Goal: Task Accomplishment & Management: Use online tool/utility

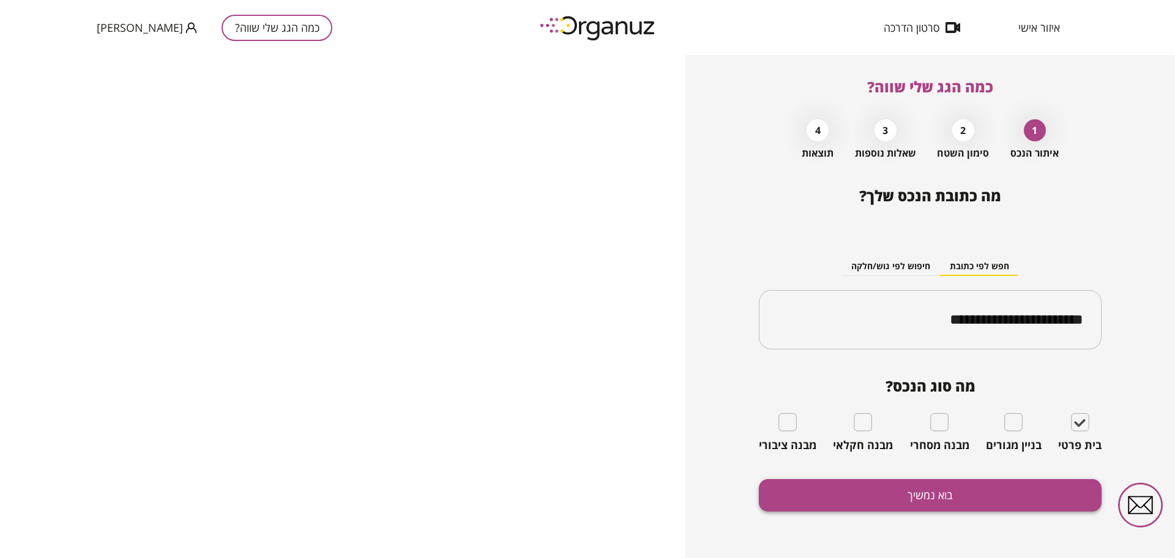
click at [1018, 493] on button "בוא נמשיך" at bounding box center [930, 495] width 343 height 32
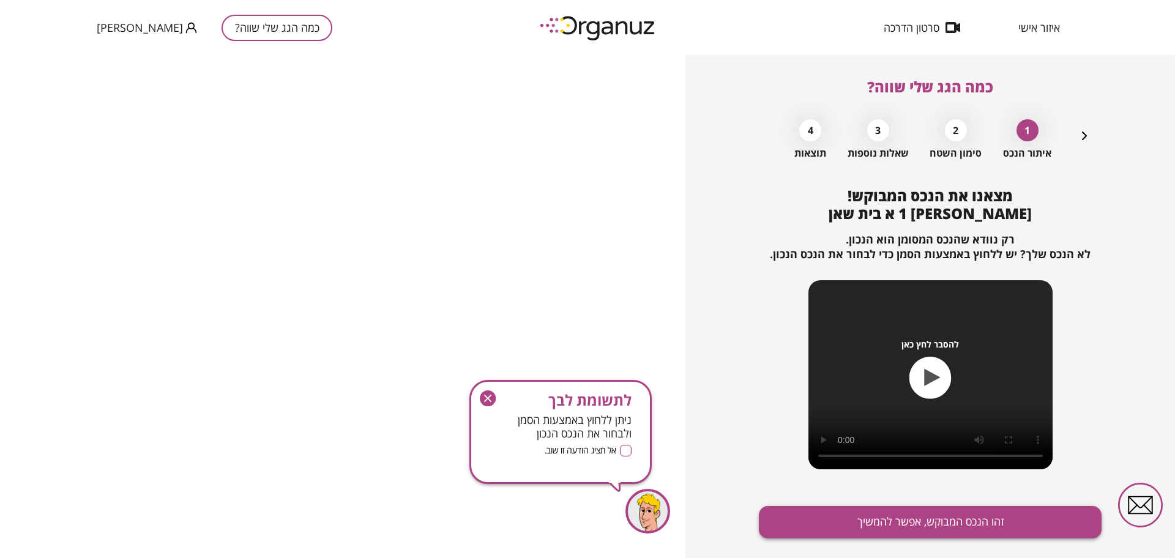
click at [1008, 528] on button "זהו הנכס המבוקש, אפשר להמשיך" at bounding box center [930, 522] width 343 height 32
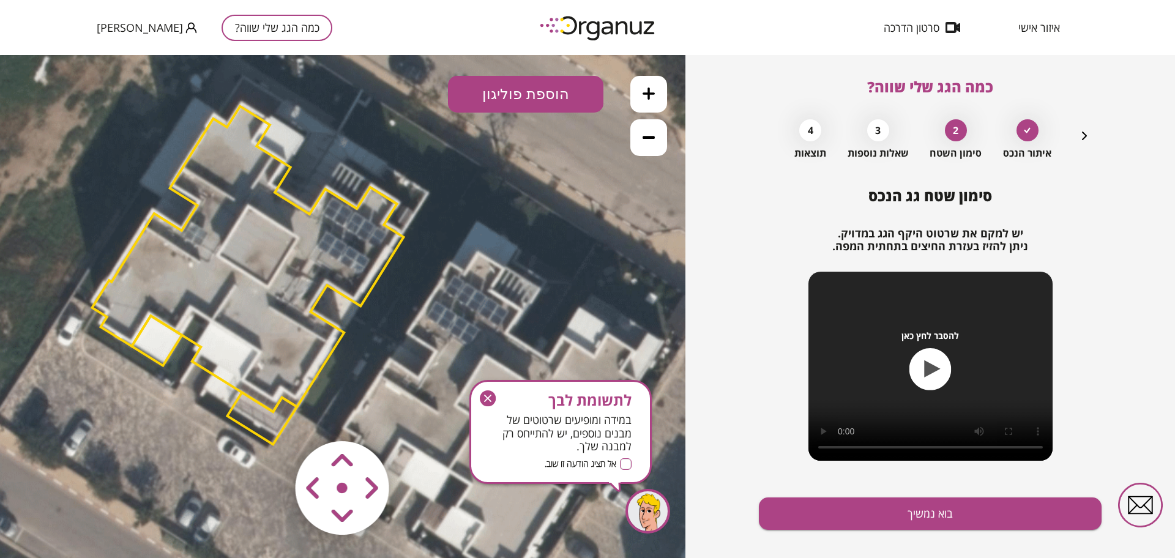
drag, startPoint x: 166, startPoint y: 190, endPoint x: 143, endPoint y: 163, distance: 35.1
click at [139, 163] on icon at bounding box center [246, 273] width 1047 height 1047
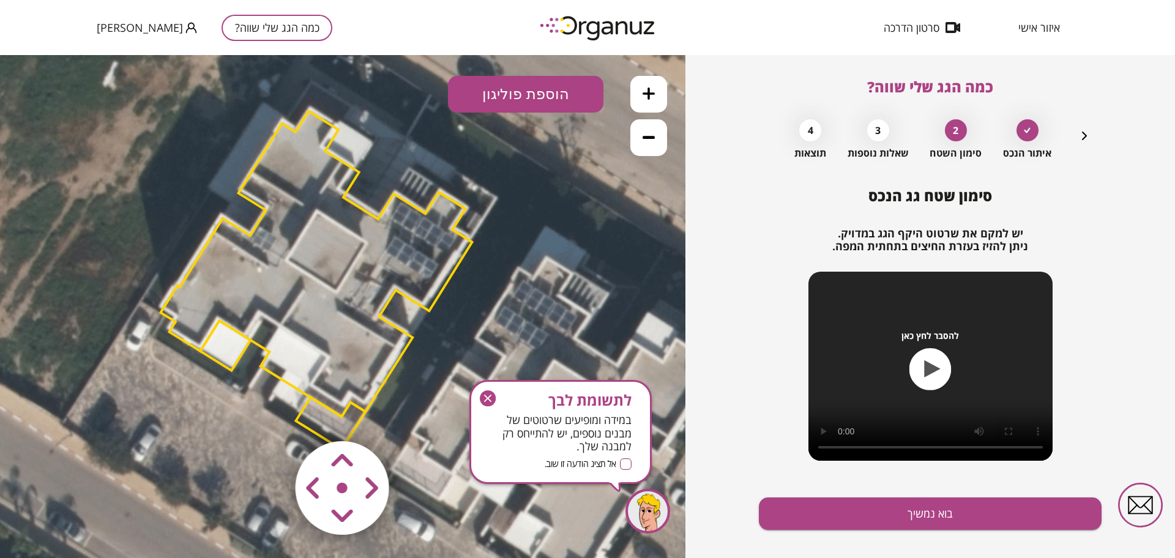
click at [653, 125] on button at bounding box center [648, 137] width 37 height 37
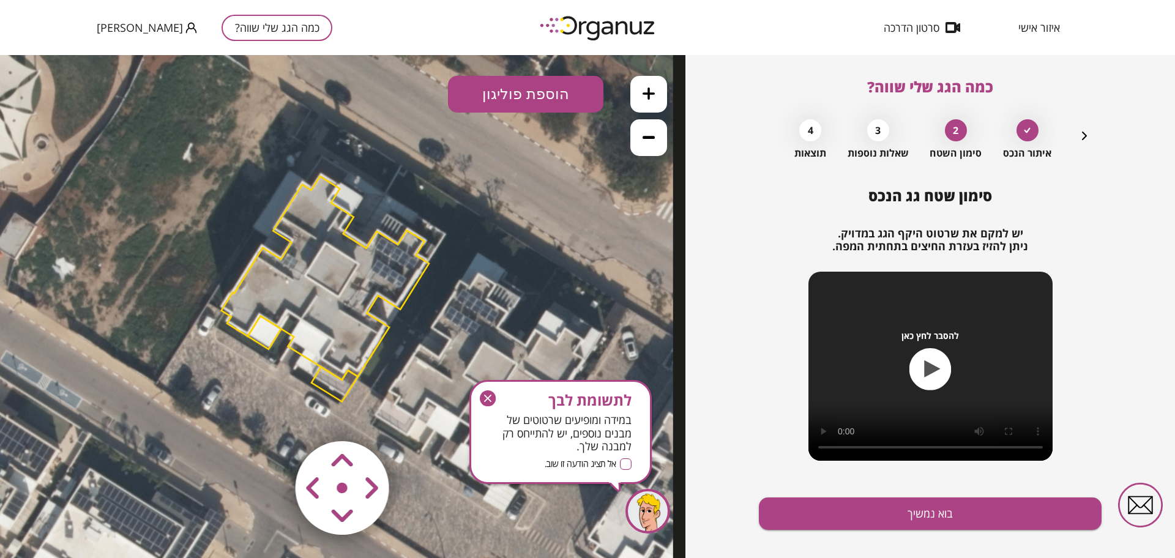
click at [654, 142] on icon at bounding box center [649, 137] width 12 height 12
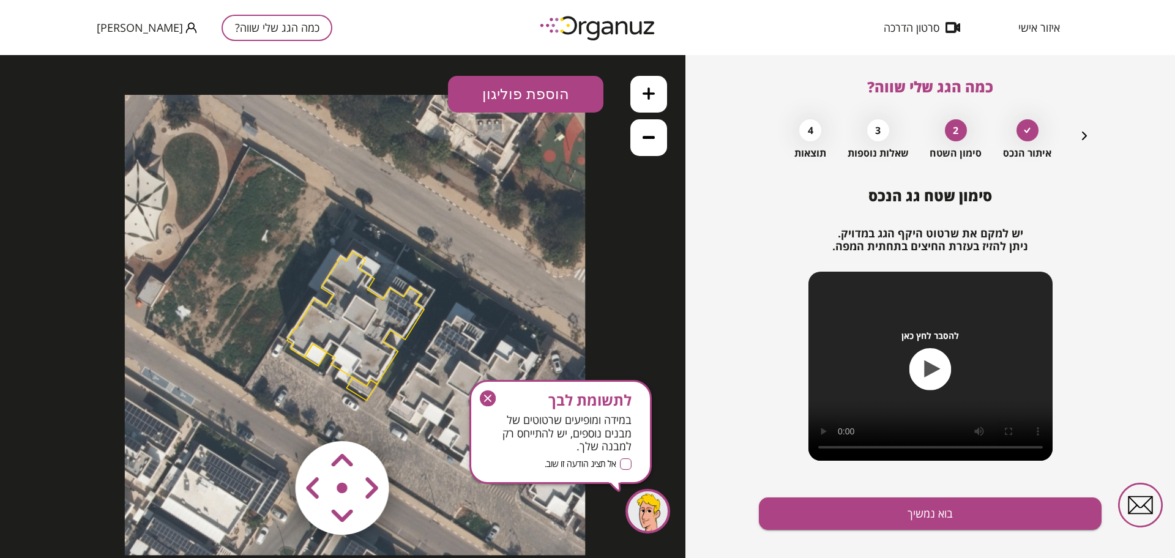
drag, startPoint x: 344, startPoint y: 293, endPoint x: 366, endPoint y: 324, distance: 38.2
click at [366, 324] on polygon at bounding box center [355, 319] width 137 height 135
click at [492, 398] on icon "button" at bounding box center [488, 398] width 16 height 16
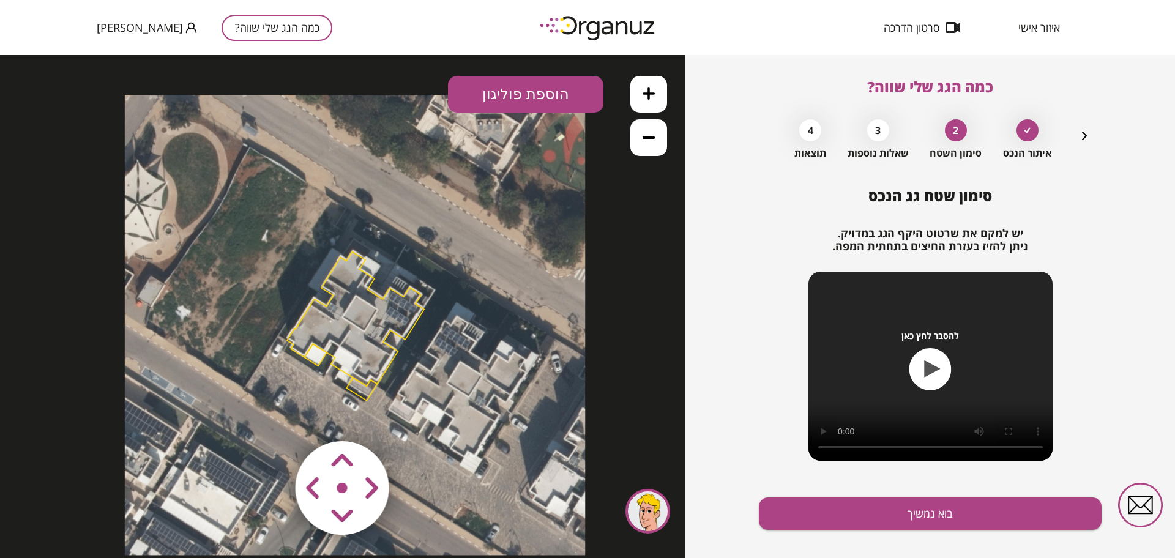
click at [261, 34] on button "כמה הגג שלי שווה?" at bounding box center [277, 28] width 111 height 26
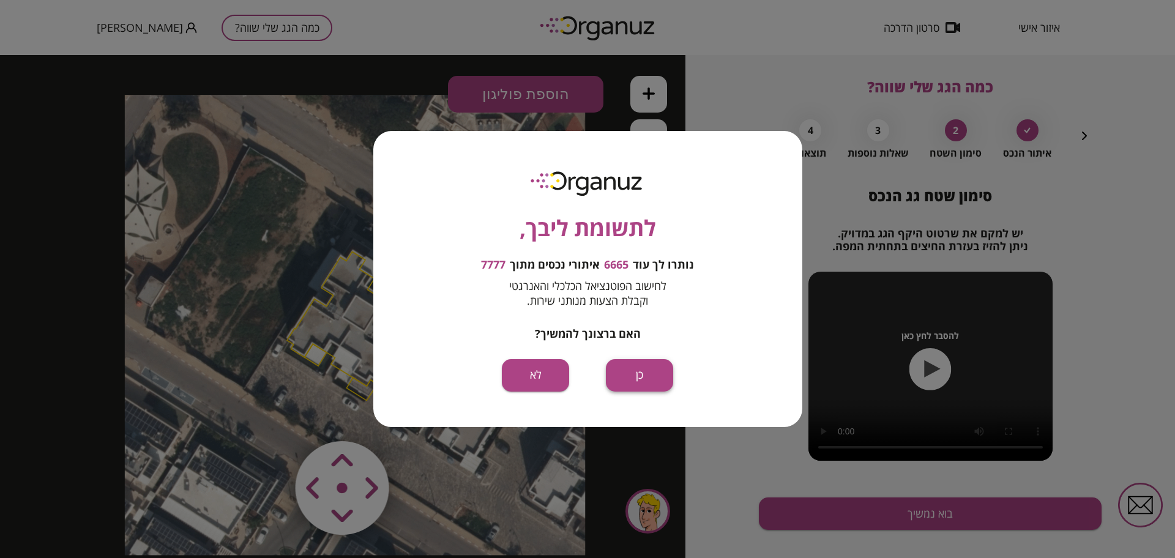
click at [646, 377] on button "כן" at bounding box center [639, 375] width 67 height 32
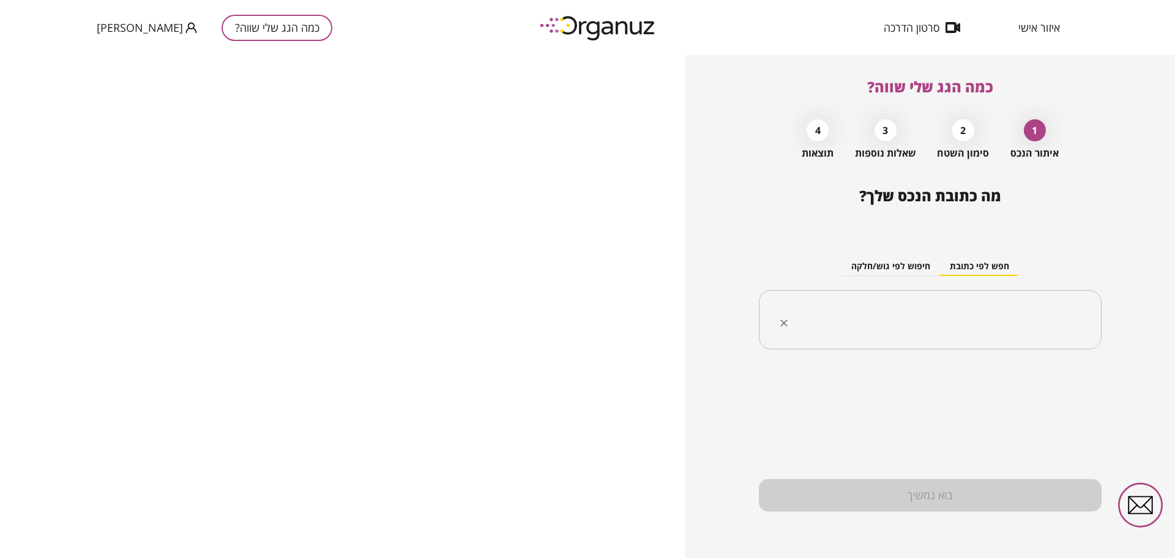
click at [920, 316] on input "text" at bounding box center [935, 320] width 304 height 31
paste input "**********"
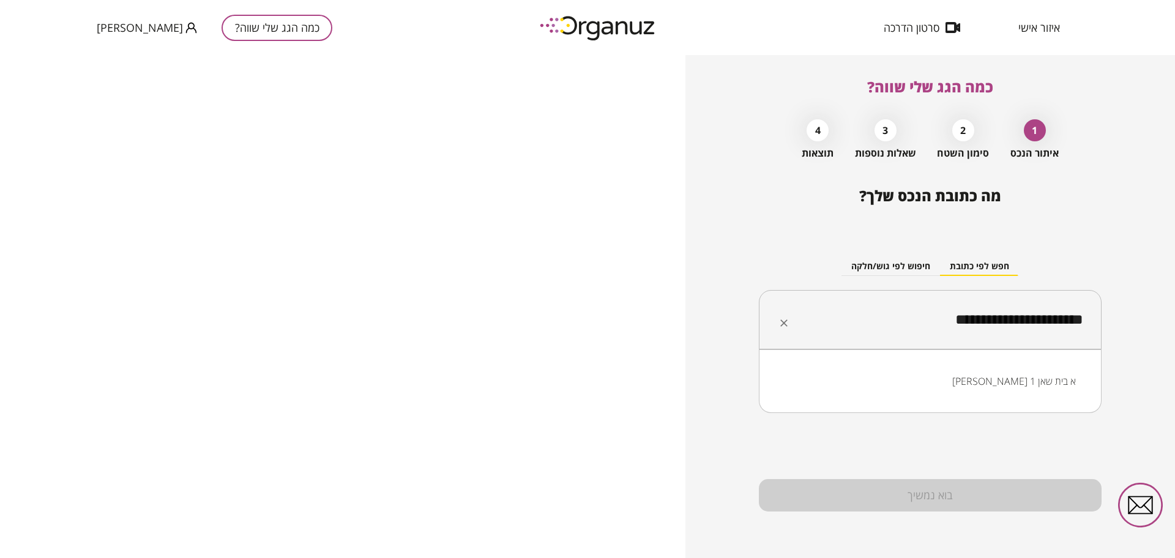
click at [1025, 378] on li "[PERSON_NAME] 1 א בית שאן" at bounding box center [930, 381] width 311 height 22
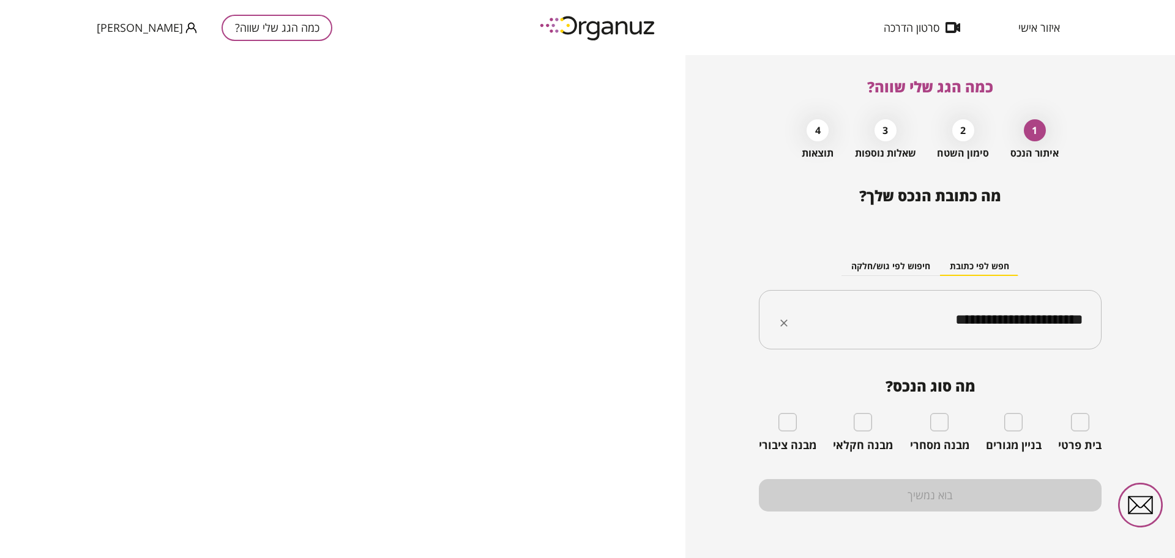
type input "**********"
